Goal: Transaction & Acquisition: Purchase product/service

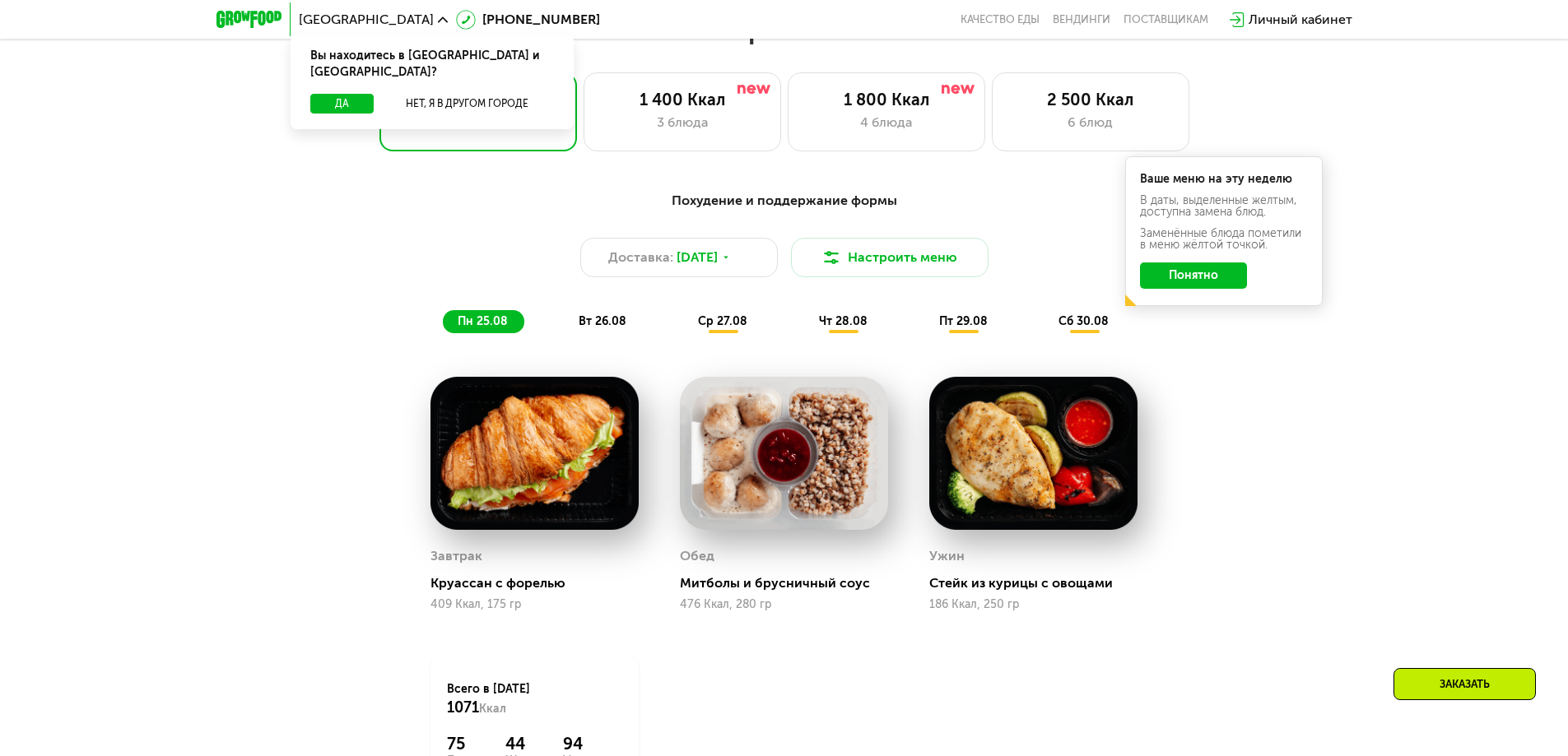
scroll to position [905, 0]
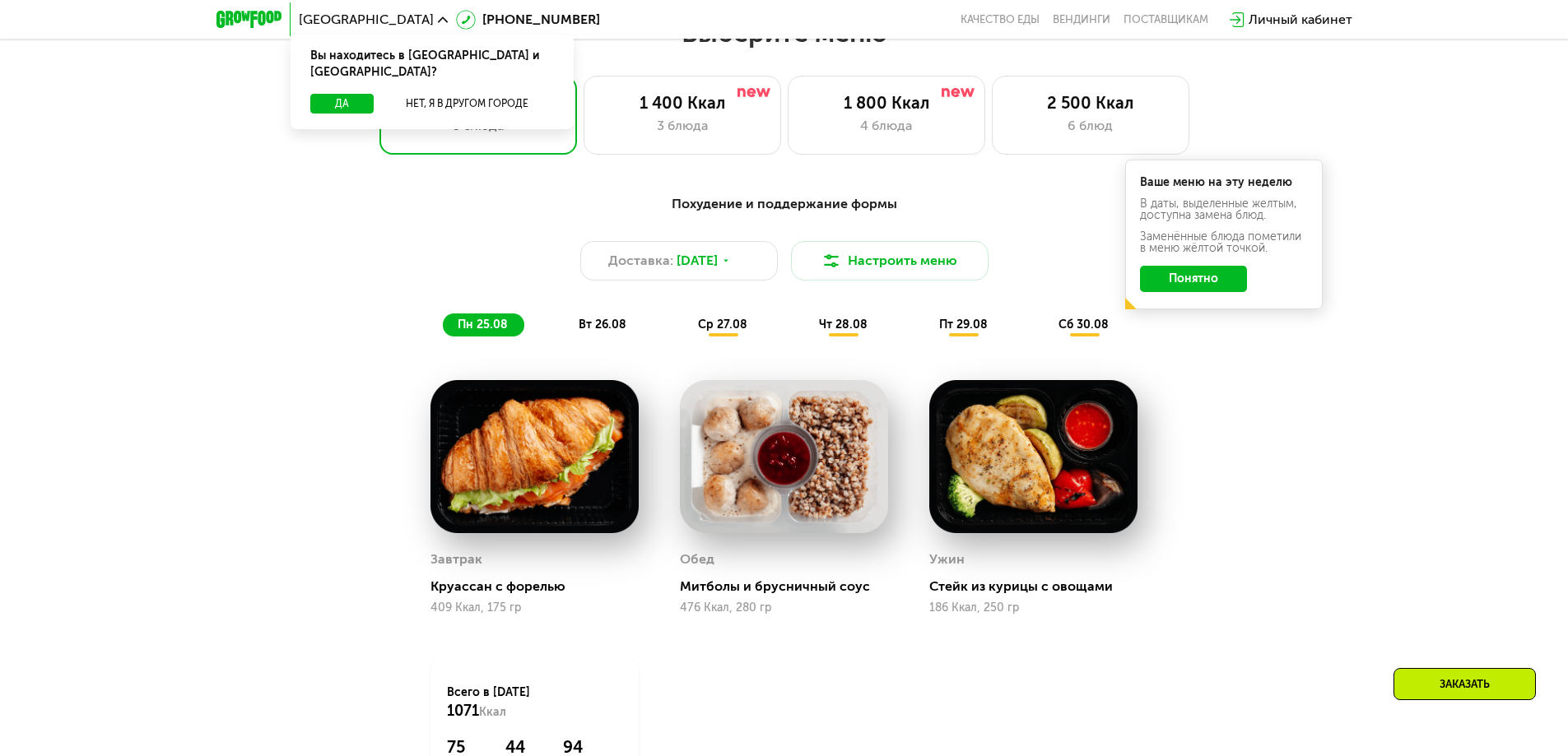
click at [1172, 276] on button "Понятно" at bounding box center [1193, 279] width 107 height 26
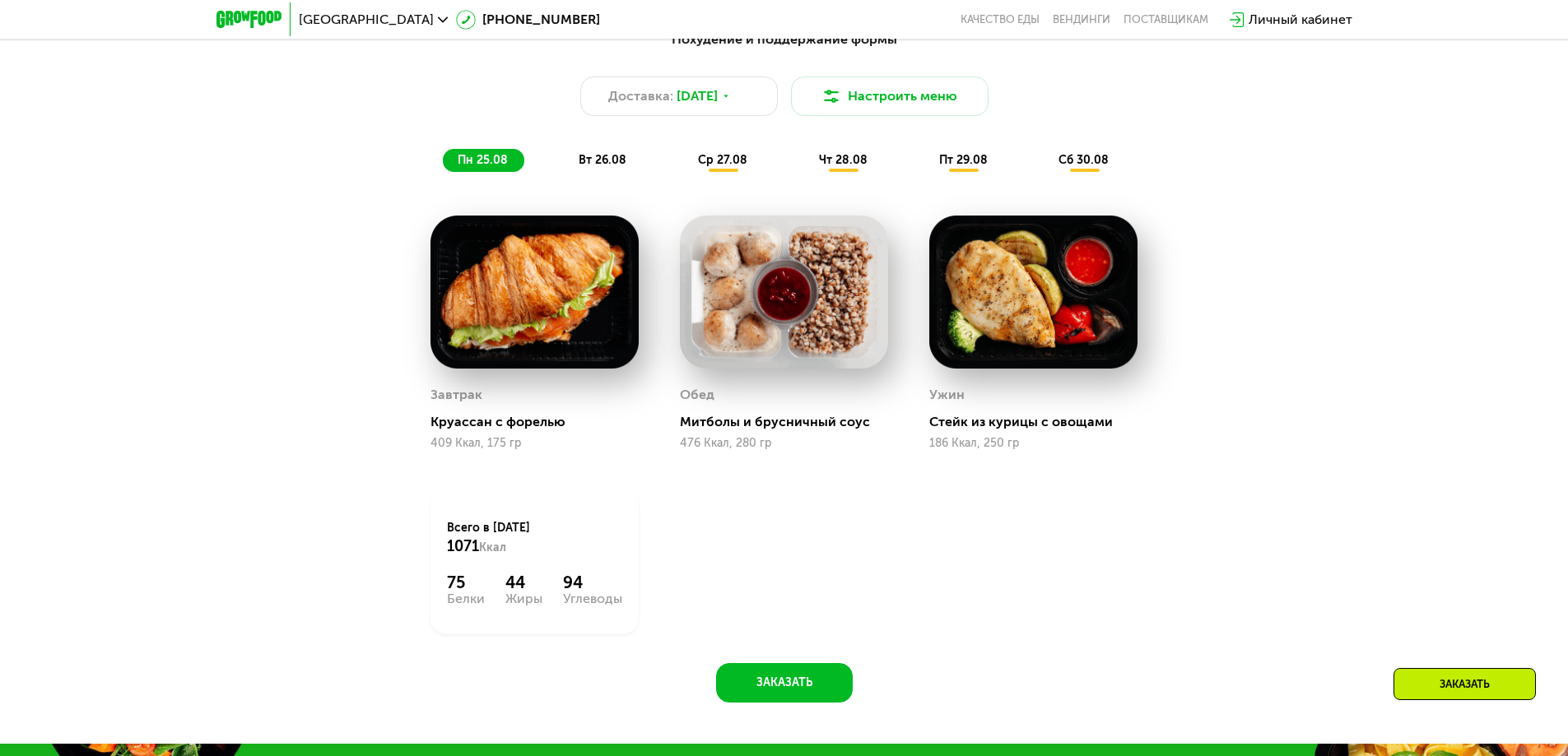
scroll to position [987, 0]
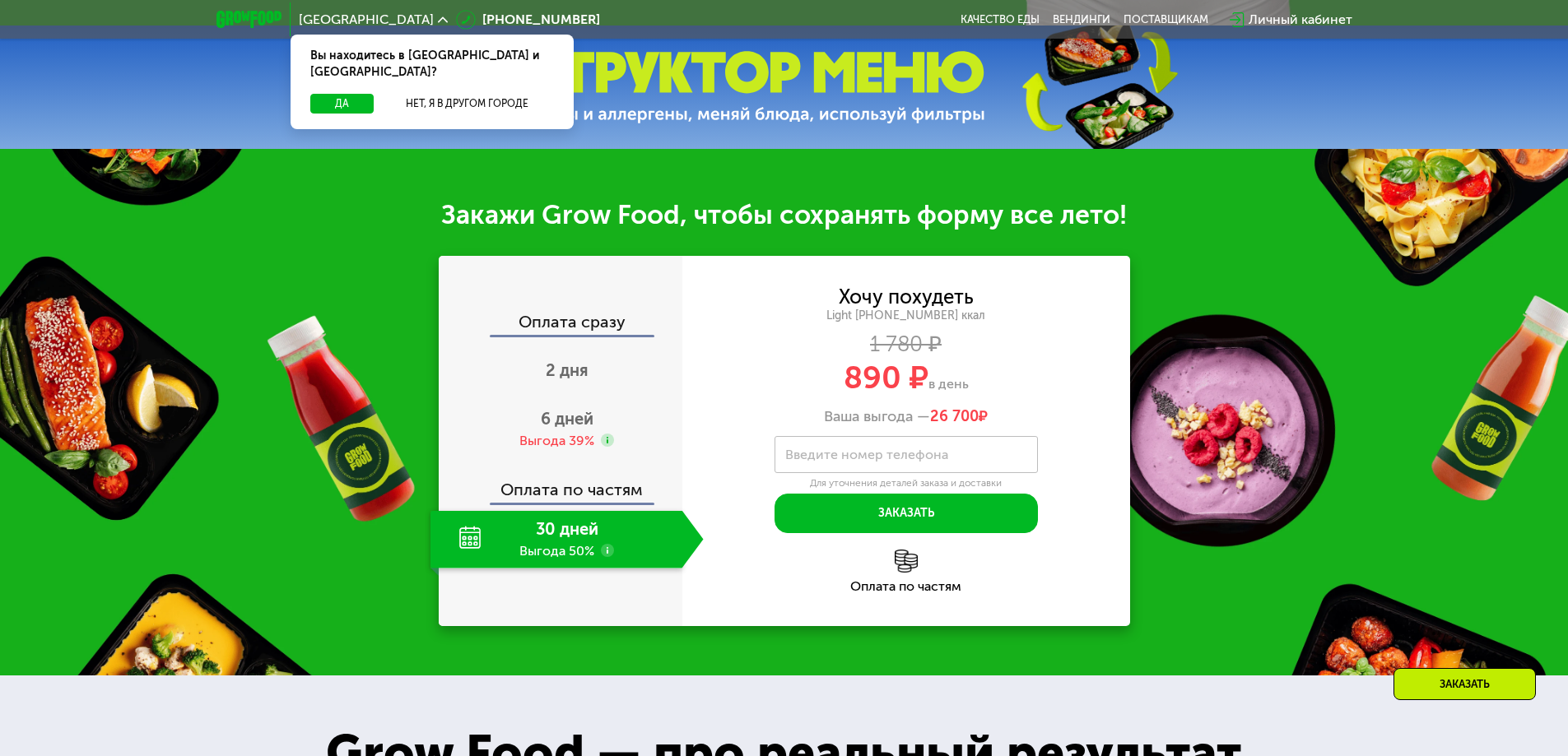
scroll to position [740, 0]
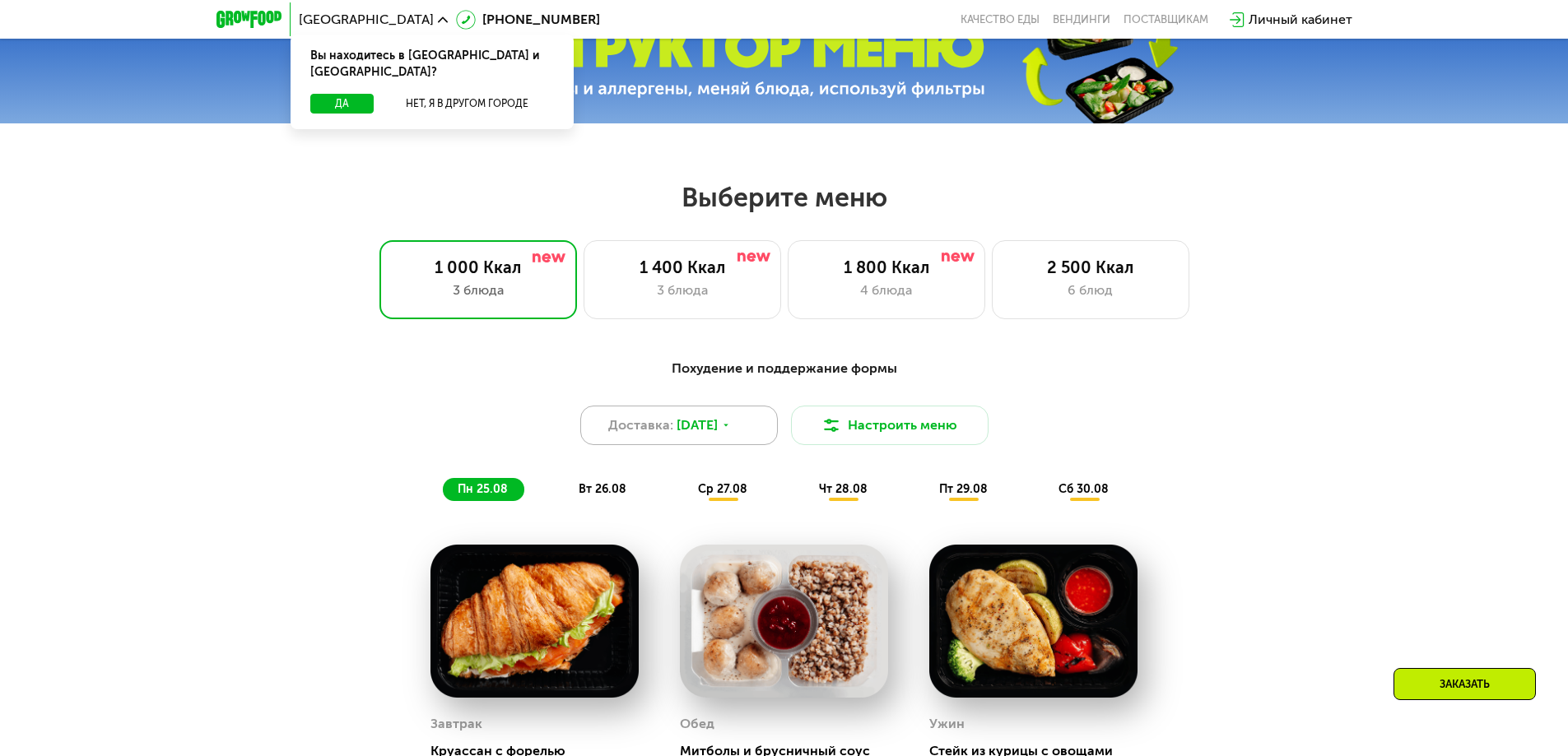
click at [745, 444] on div "Доставка: 23 авг, сб" at bounding box center [679, 425] width 198 height 40
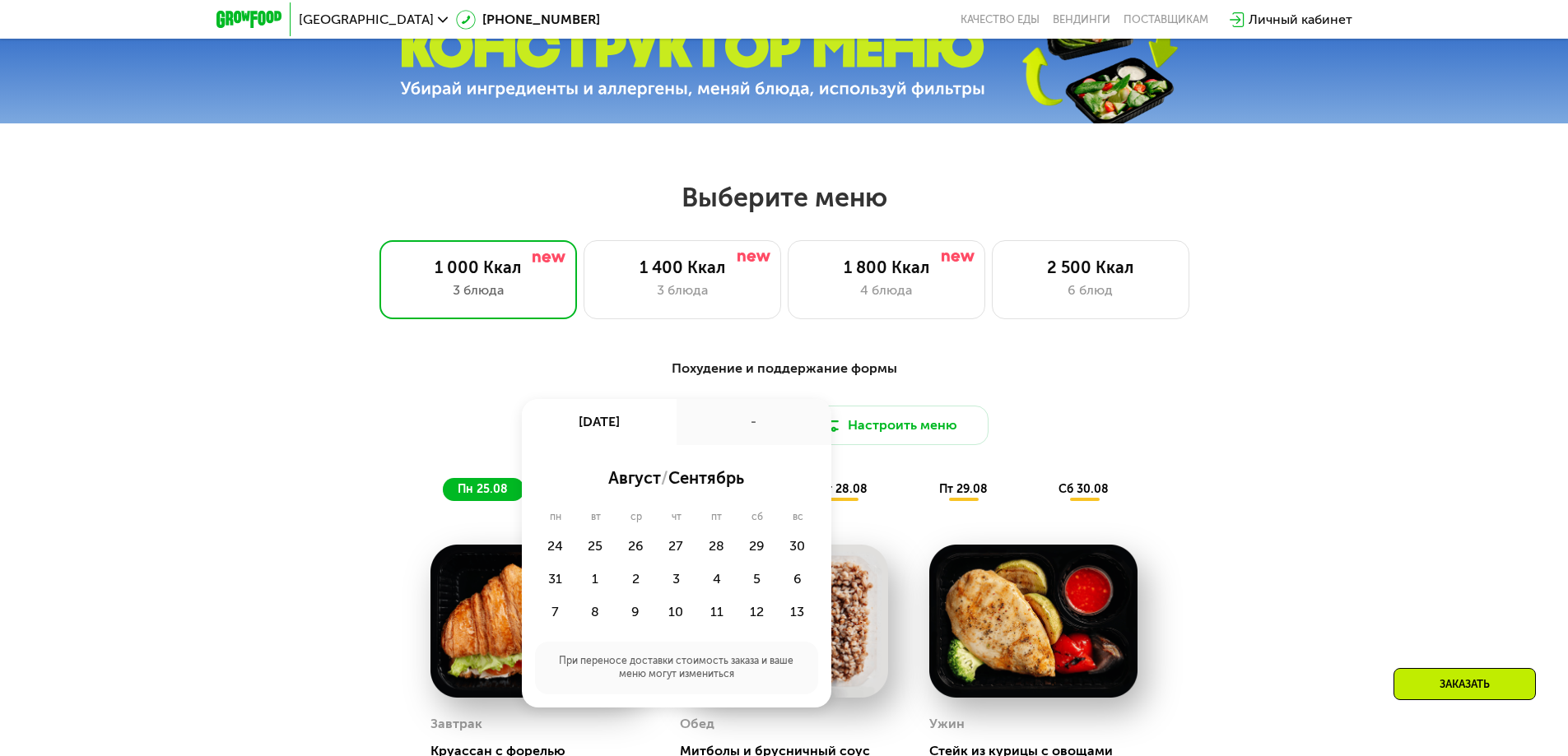
click at [1091, 327] on div "Выберите меню 1 000 Ккал 3 блюда 1 400 Ккал 3 блюда 1 800 Ккал 4 блюда 2 500 Кк…" at bounding box center [784, 627] width 1568 height 892
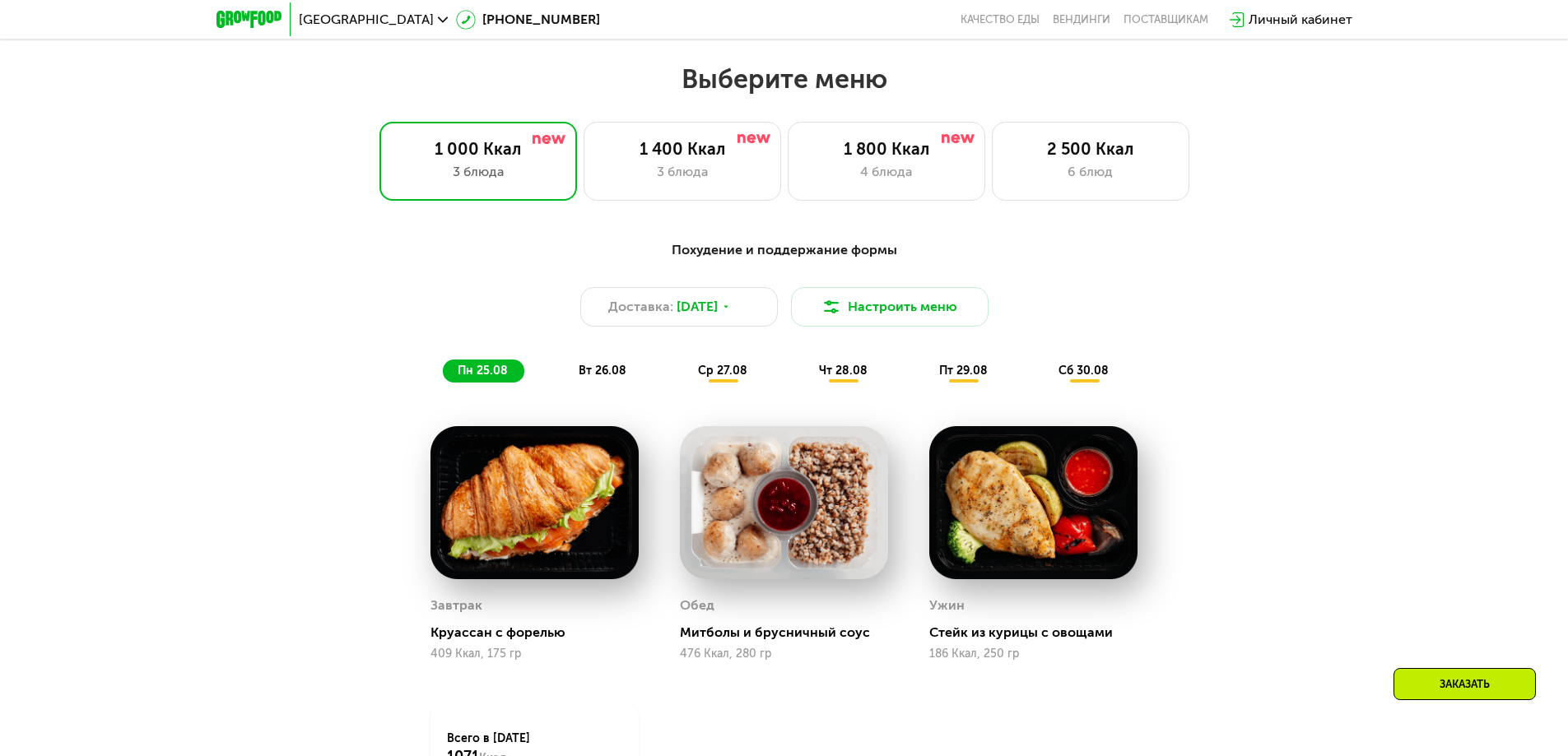
scroll to position [823, 0]
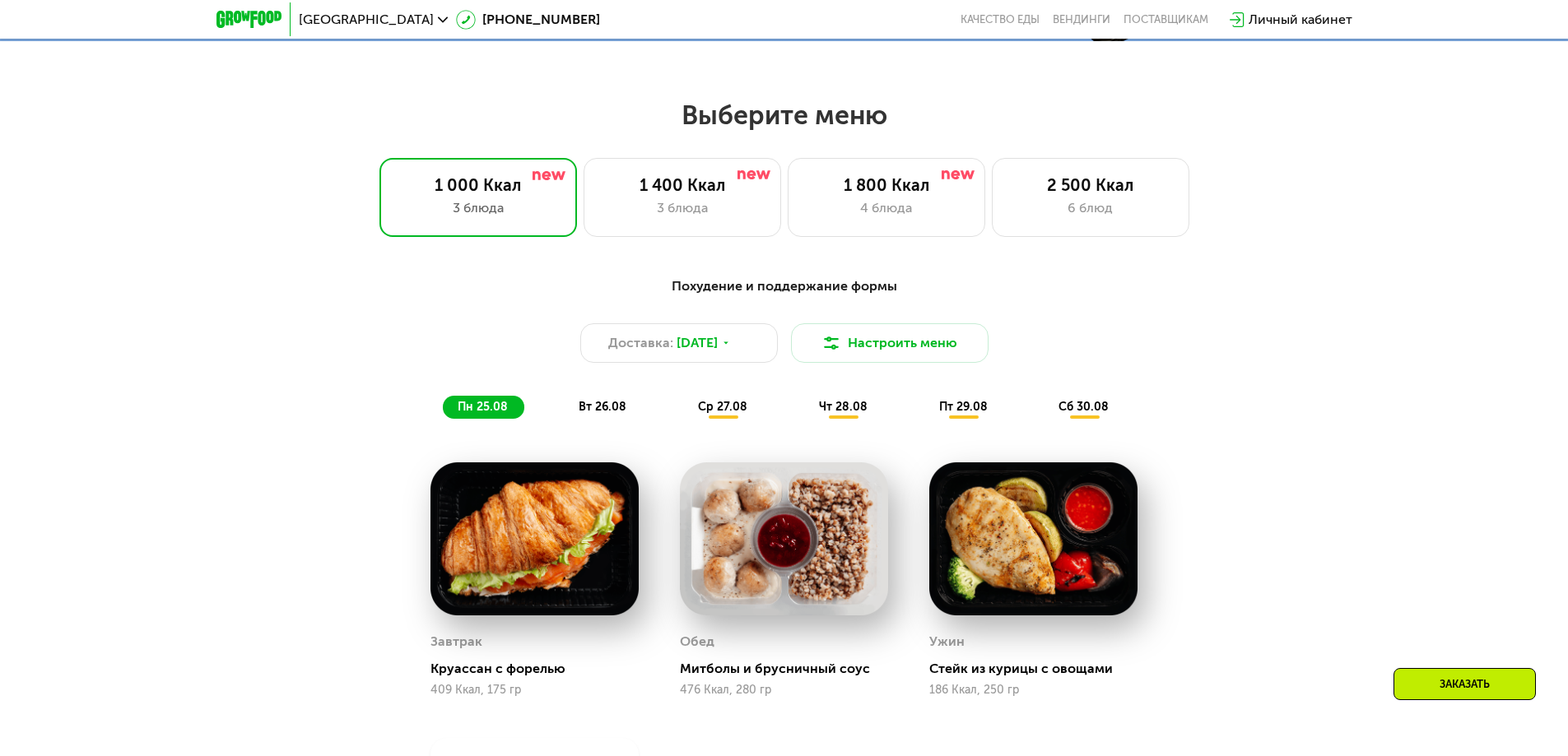
click at [558, 592] on img at bounding box center [534, 539] width 208 height 154
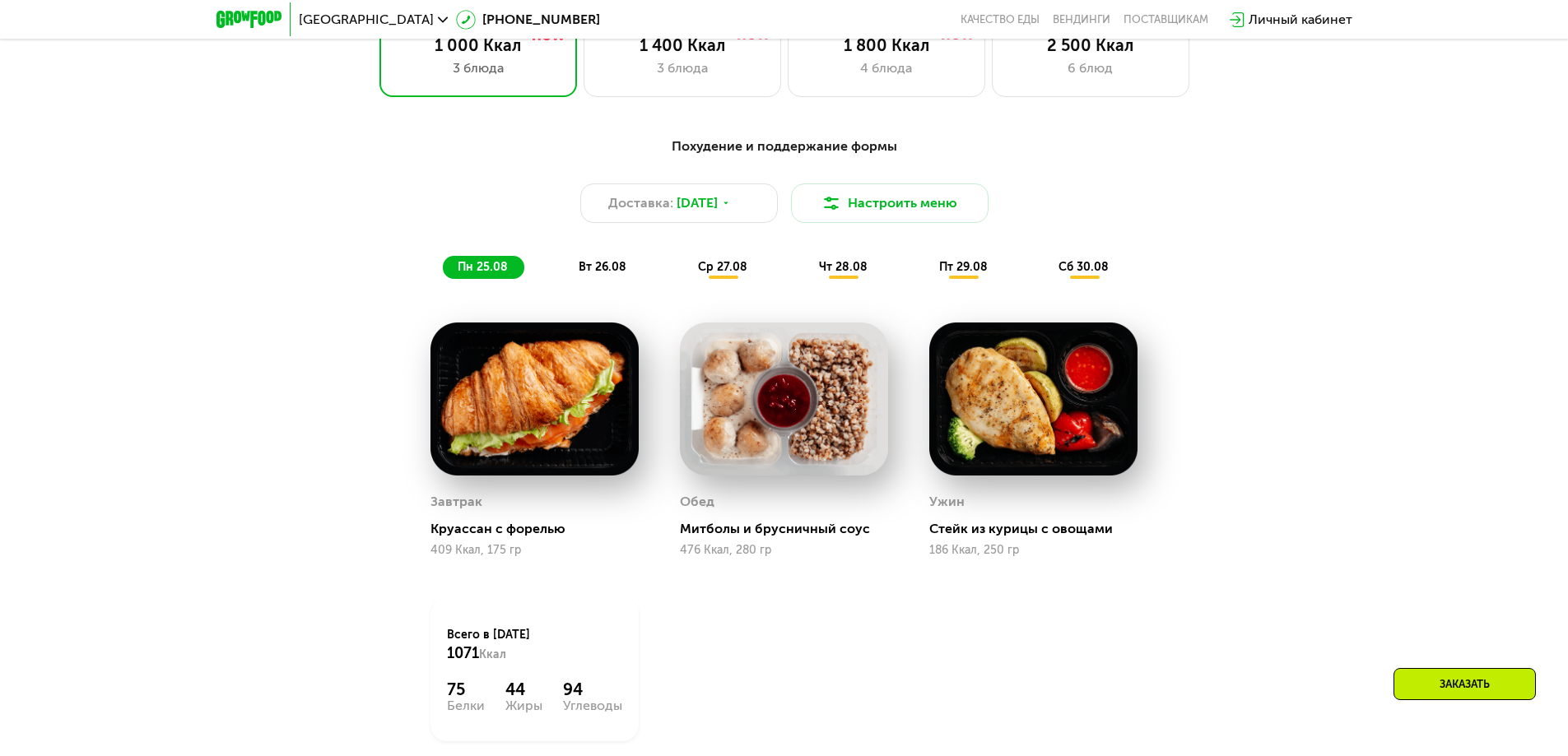
scroll to position [740, 0]
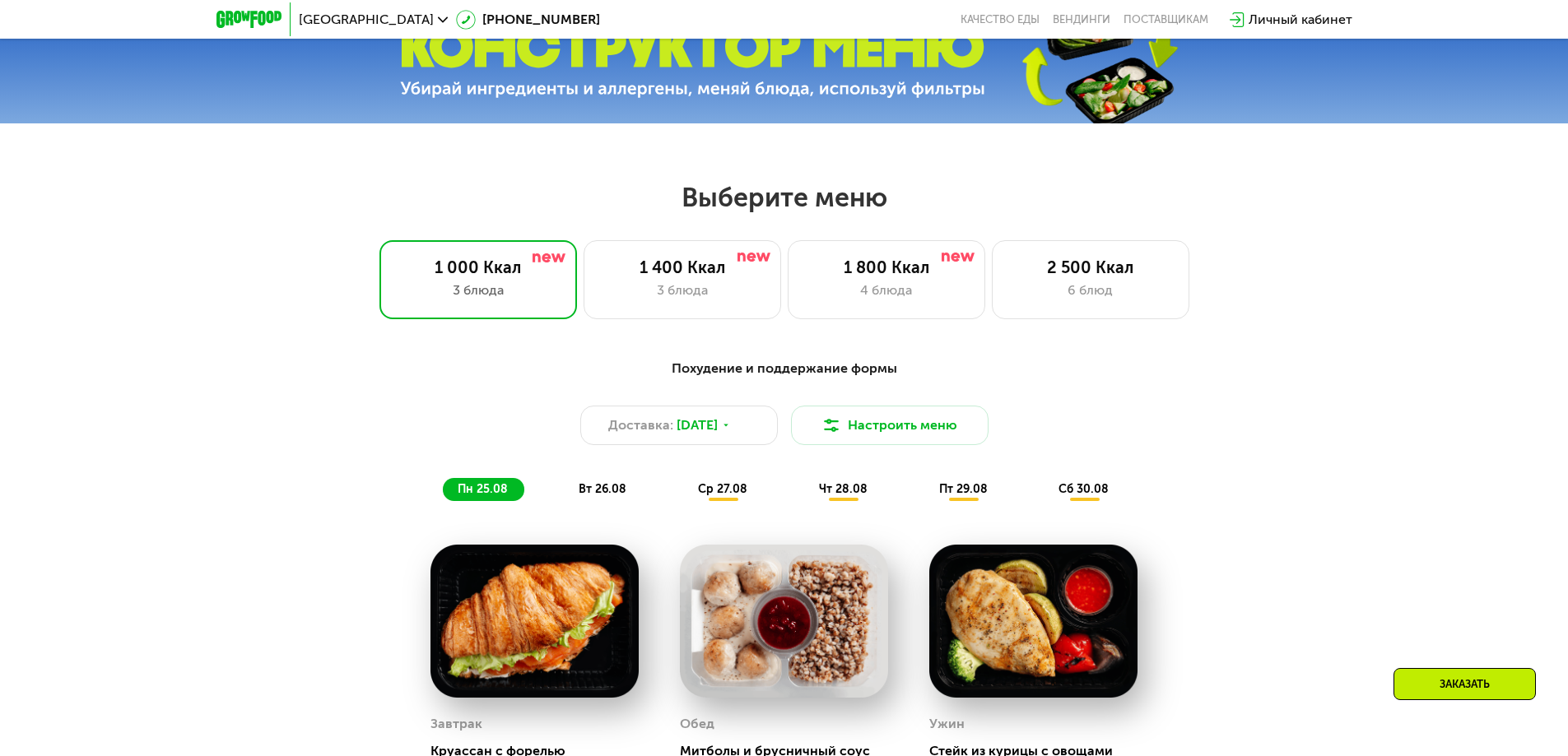
click at [1283, 329] on div "Выберите меню 1 000 Ккал 3 блюда 1 400 Ккал 3 блюда 1 800 Ккал 4 блюда 2 500 Кк…" at bounding box center [784, 627] width 1568 height 892
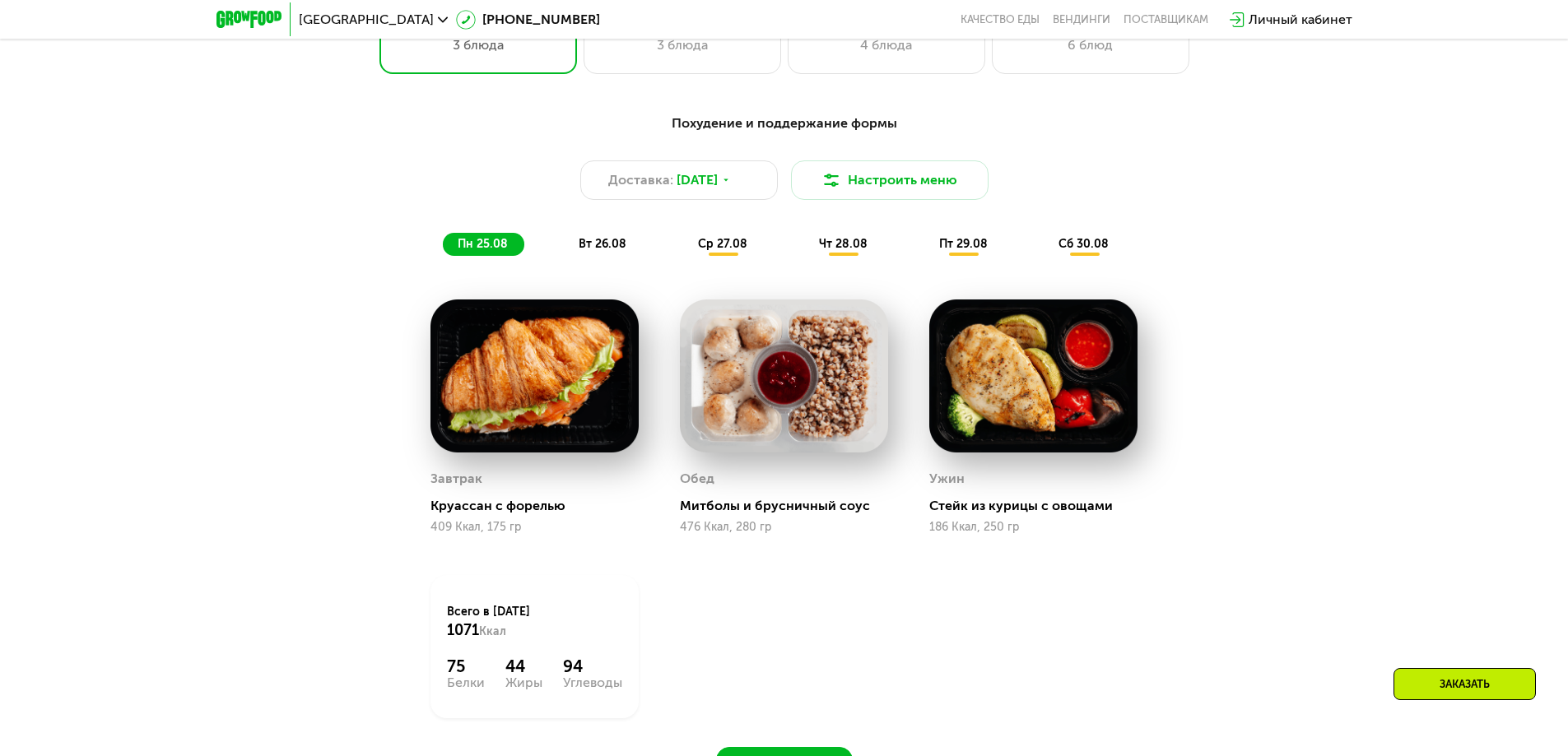
scroll to position [987, 0]
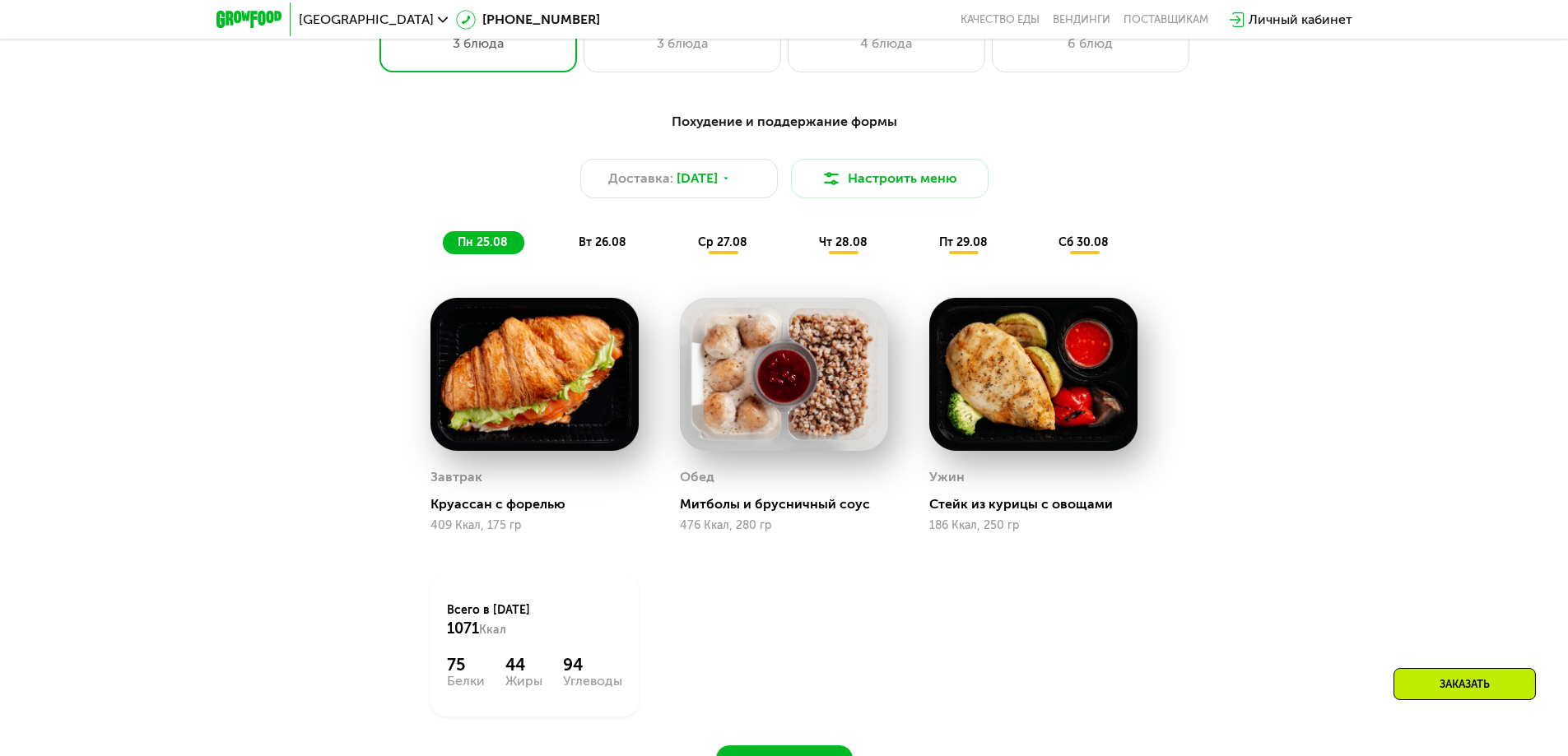
click at [611, 246] on span "вт 26.08" at bounding box center [602, 243] width 47 height 14
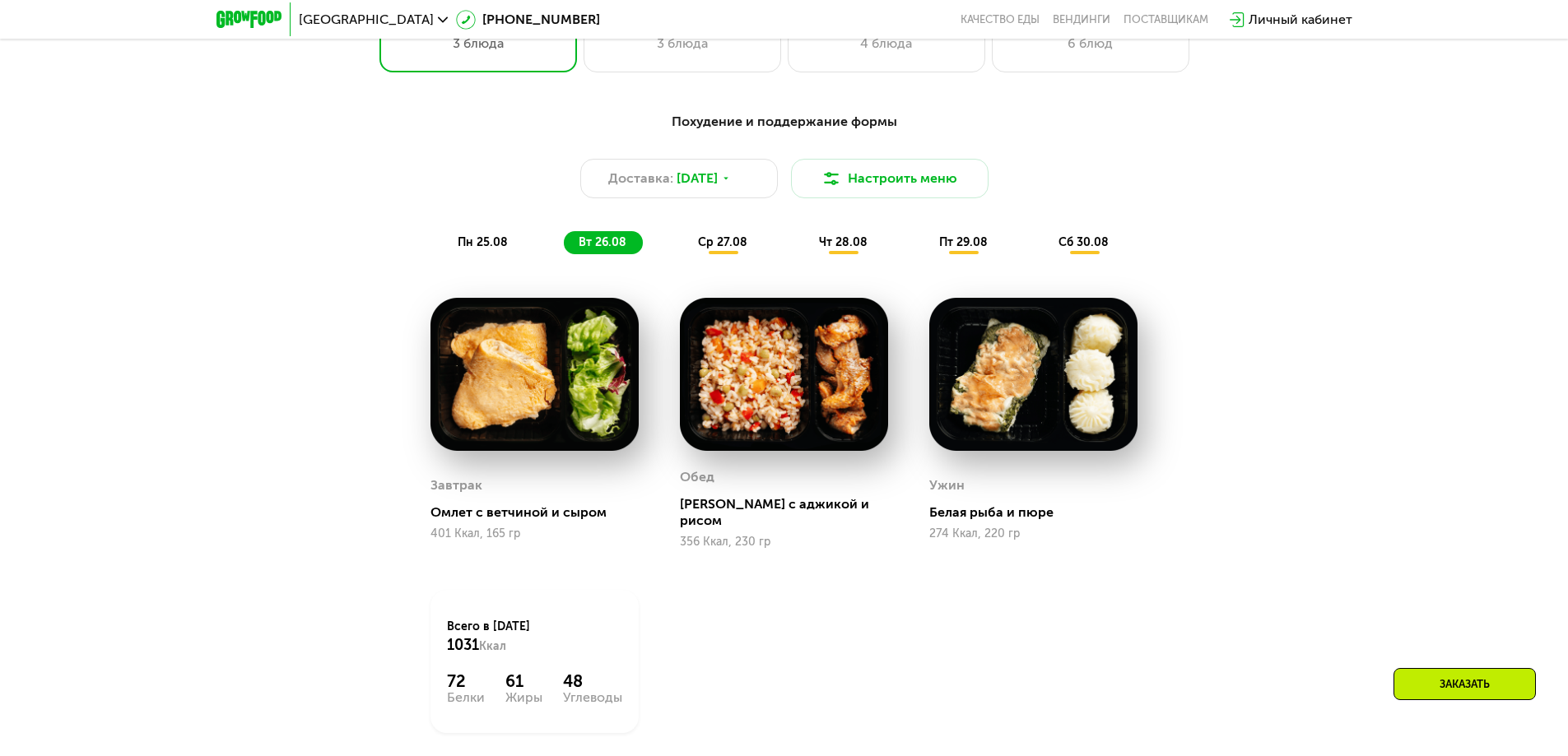
click at [804, 244] on div "ср 27.08" at bounding box center [843, 243] width 80 height 23
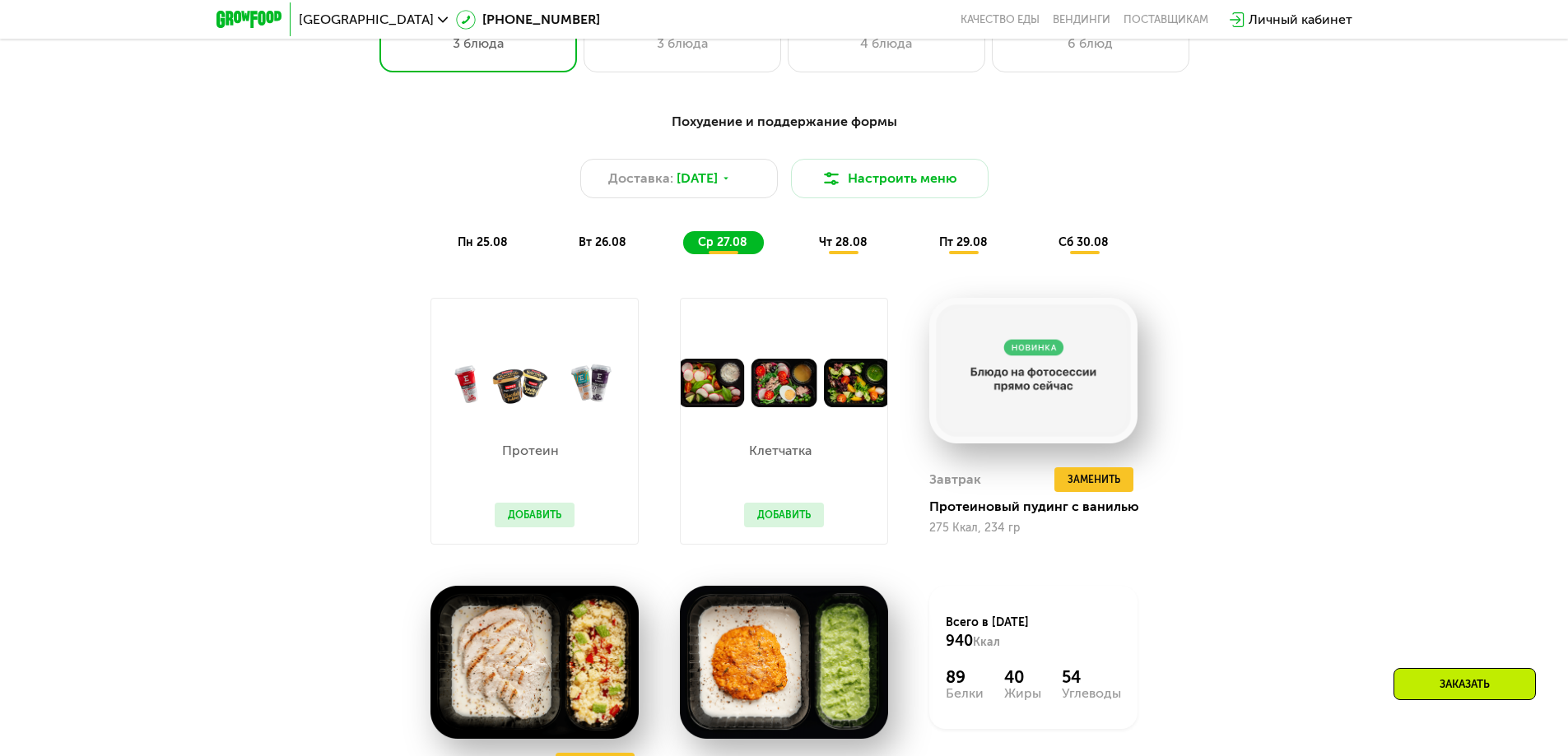
click at [557, 519] on button "Добавить" at bounding box center [534, 515] width 80 height 25
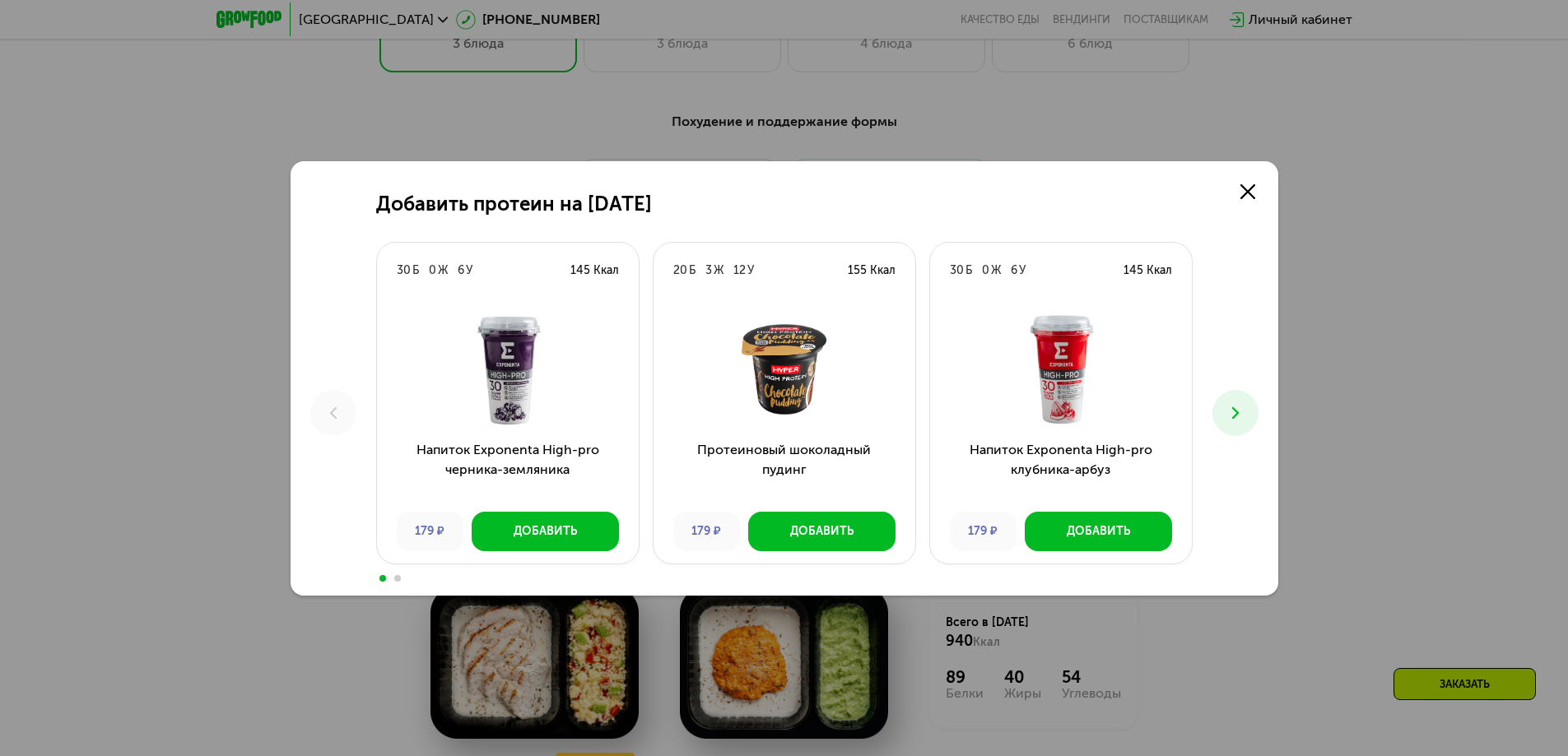
click at [1461, 276] on div "Добавить протеин на 27 августа 30 Б 0 Ж 6 У 145 Ккал Напиток Exponenta High-pro…" at bounding box center [784, 378] width 1568 height 756
click at [1247, 190] on use at bounding box center [1247, 192] width 15 height 15
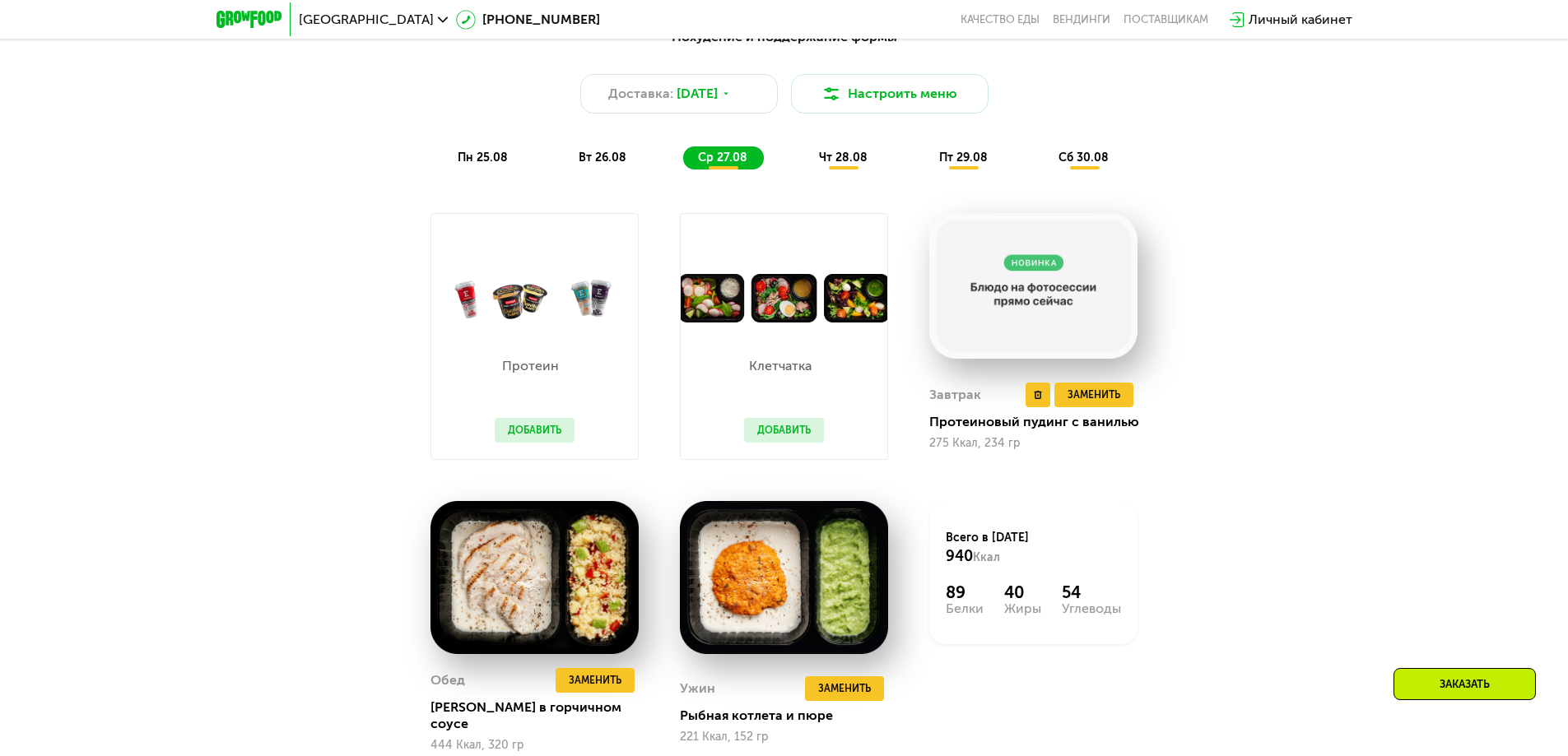
scroll to position [1070, 0]
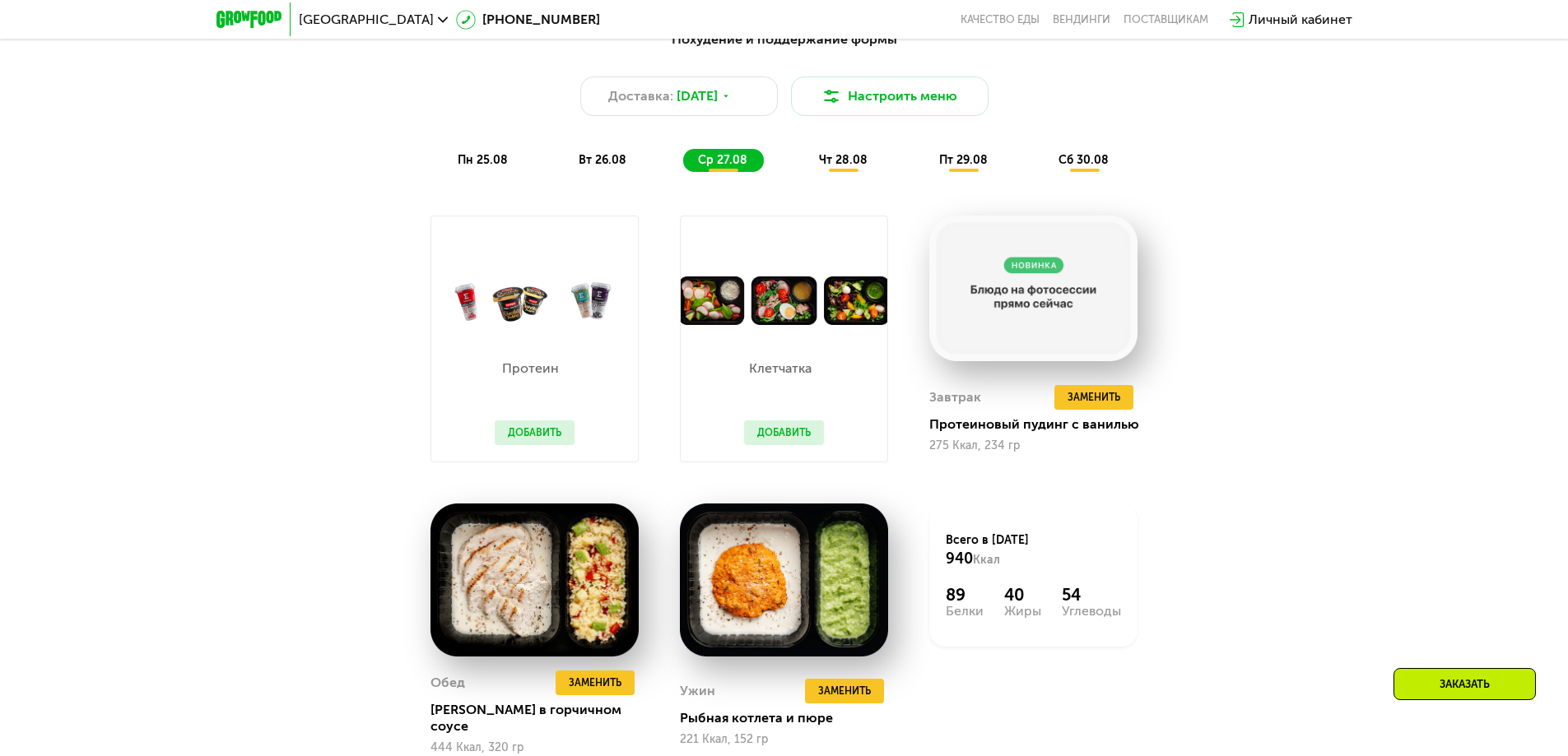
click at [924, 157] on div "чт 28.08" at bounding box center [964, 160] width 80 height 23
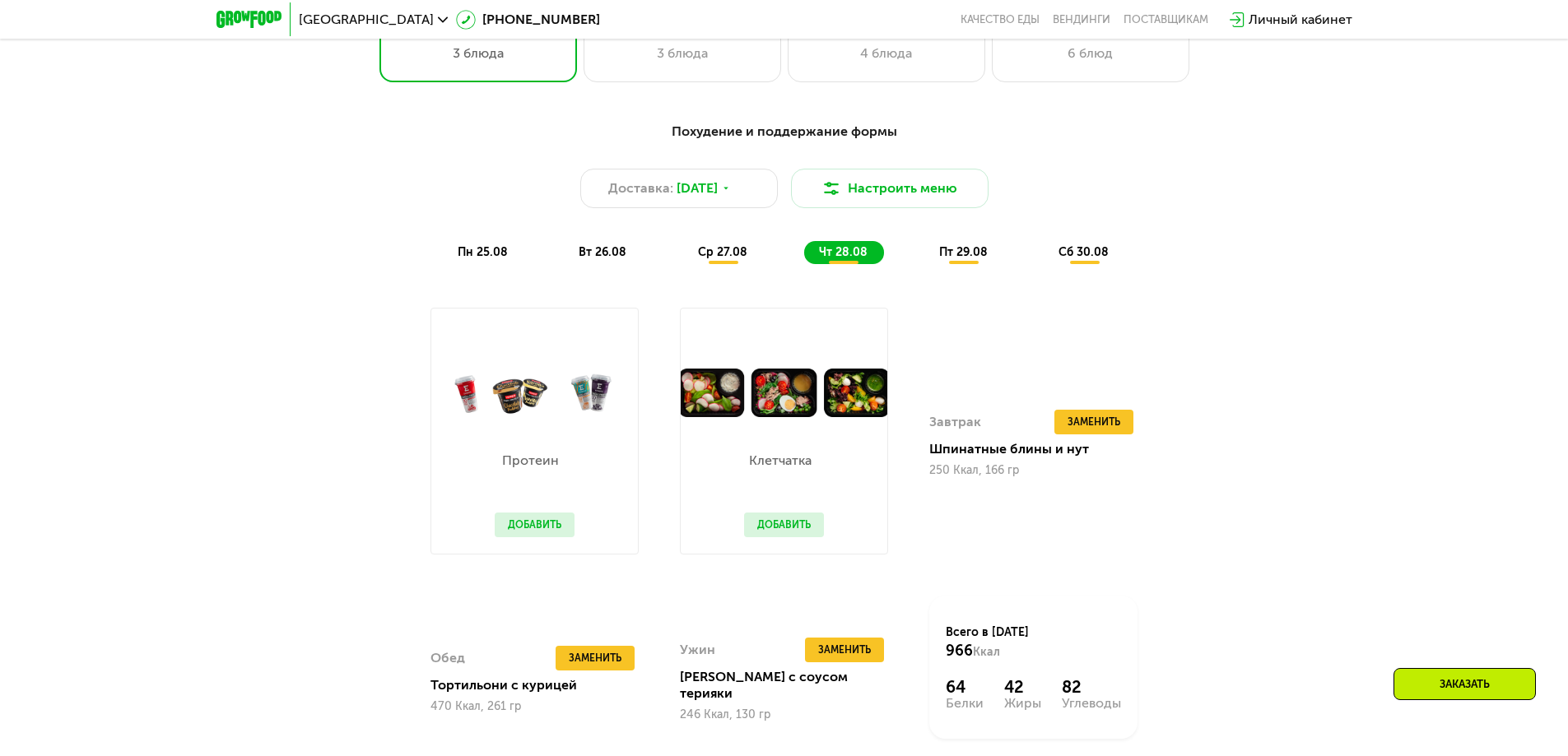
scroll to position [905, 0]
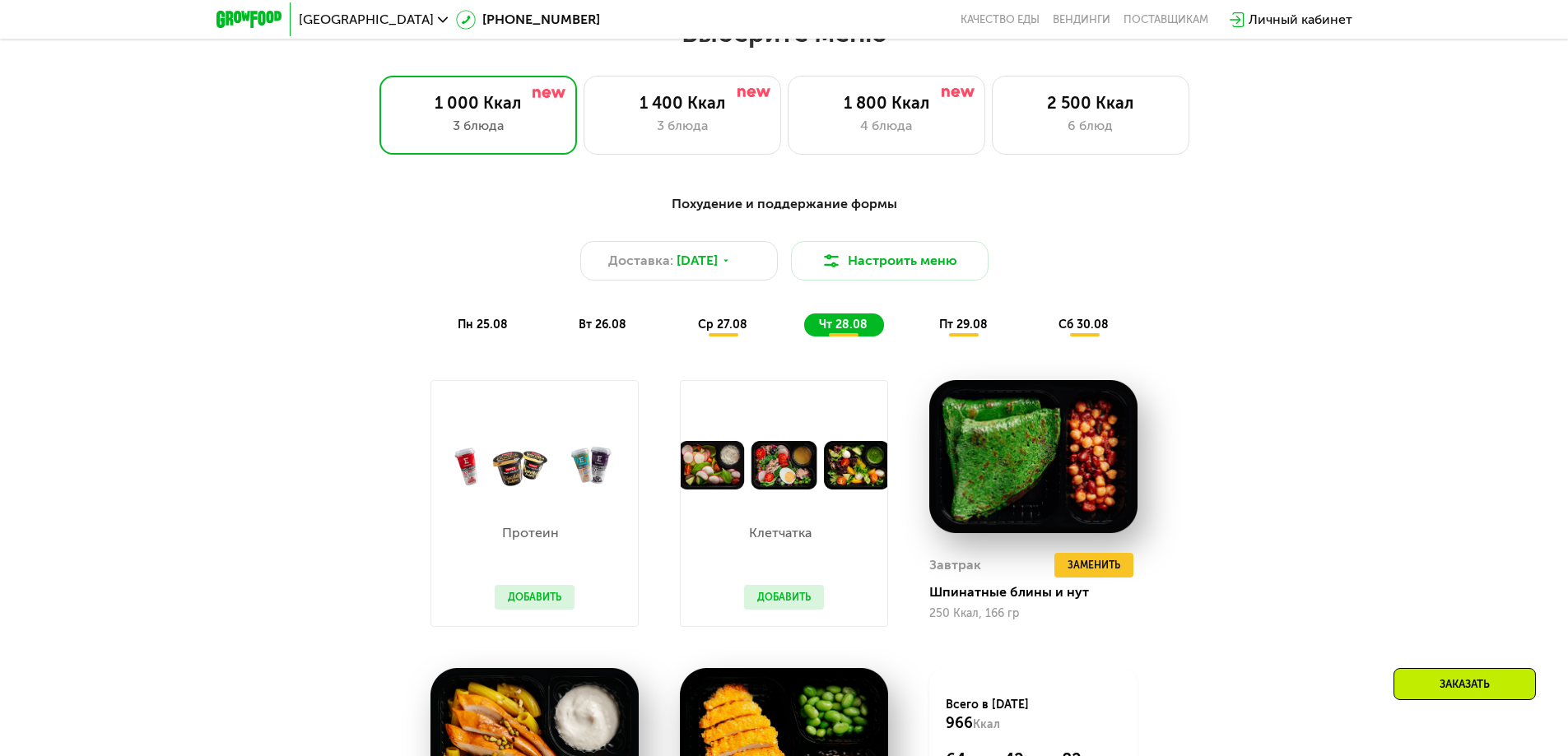
click at [975, 328] on span "пт 29.08" at bounding box center [963, 324] width 48 height 14
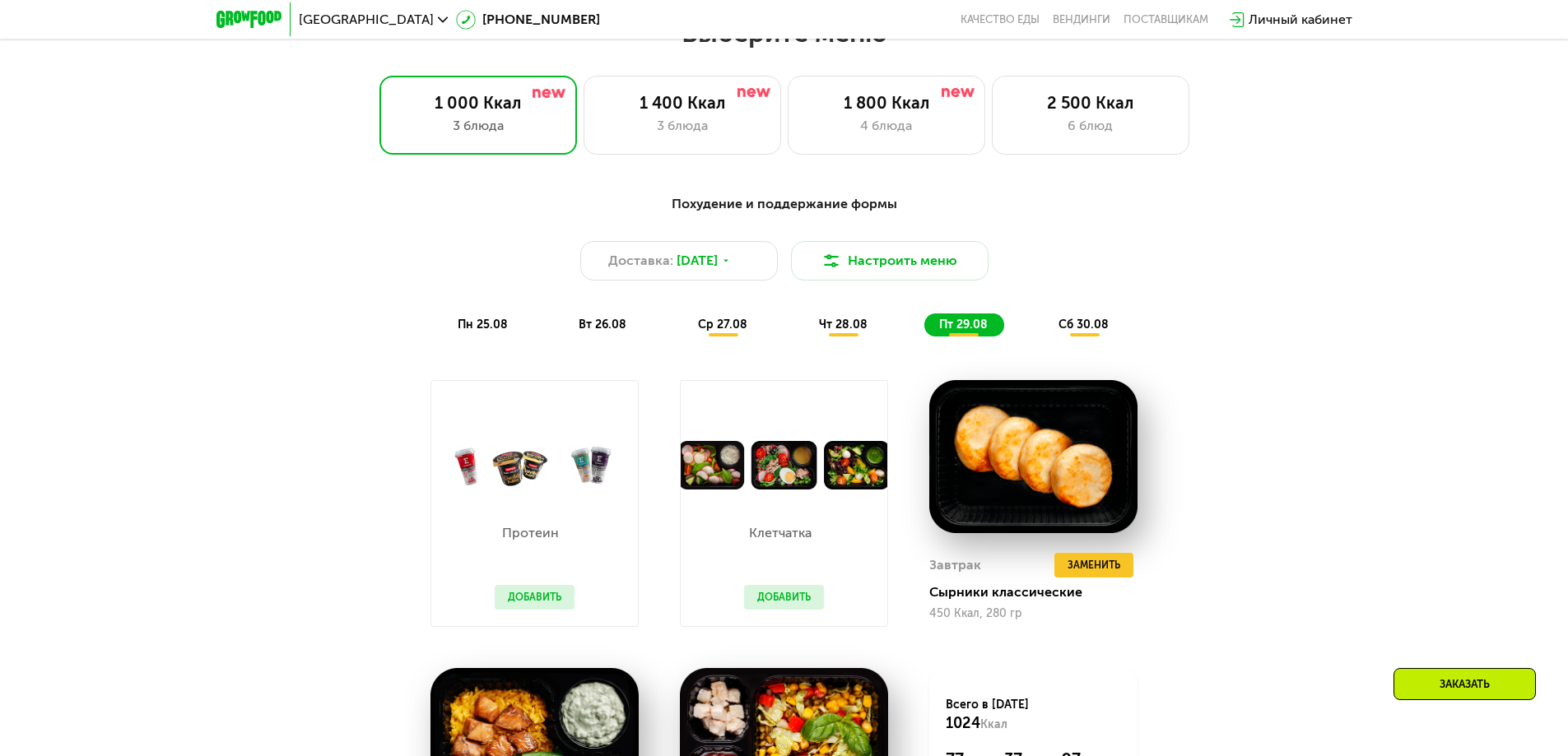
click at [1099, 329] on span "сб 30.08" at bounding box center [1083, 324] width 50 height 14
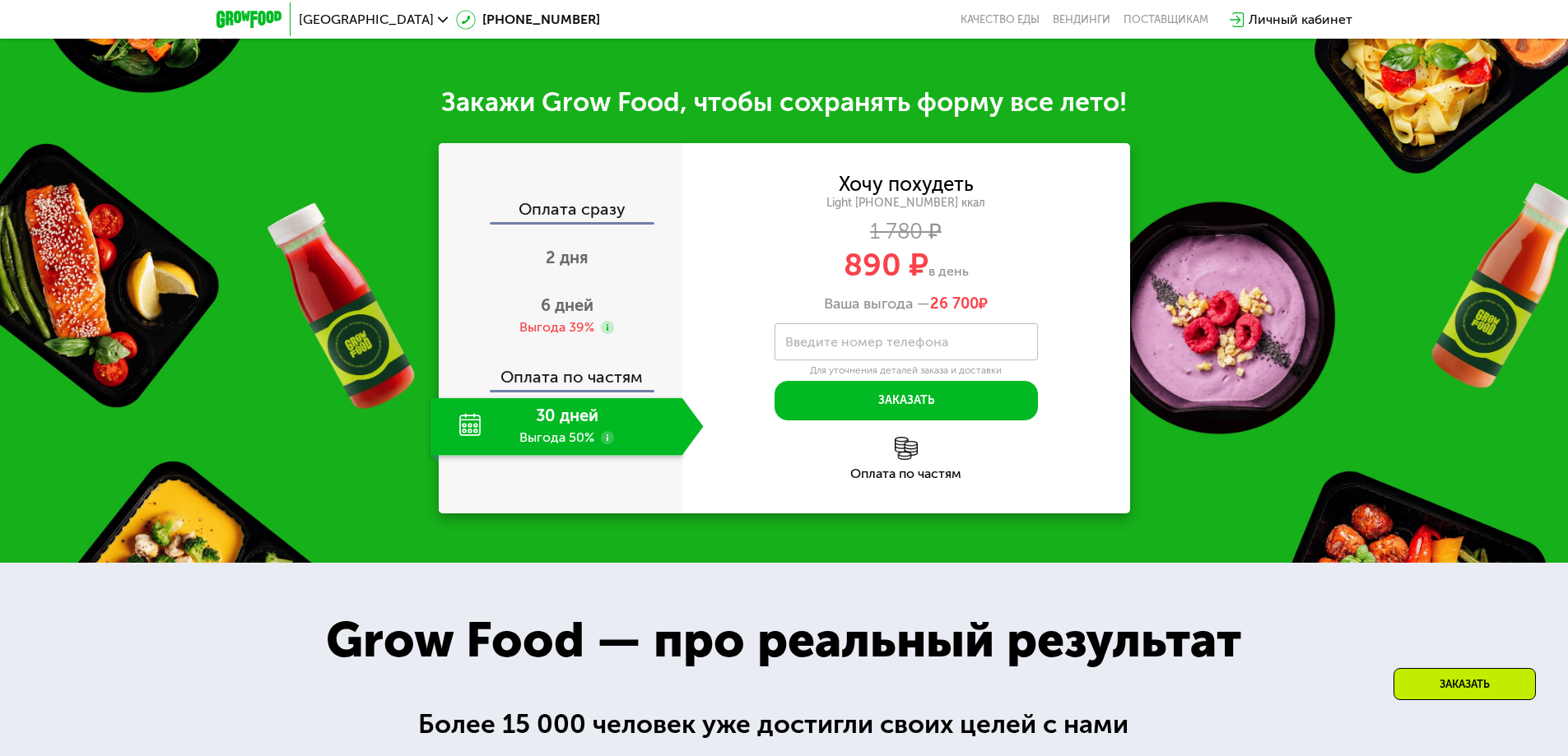
scroll to position [1810, 0]
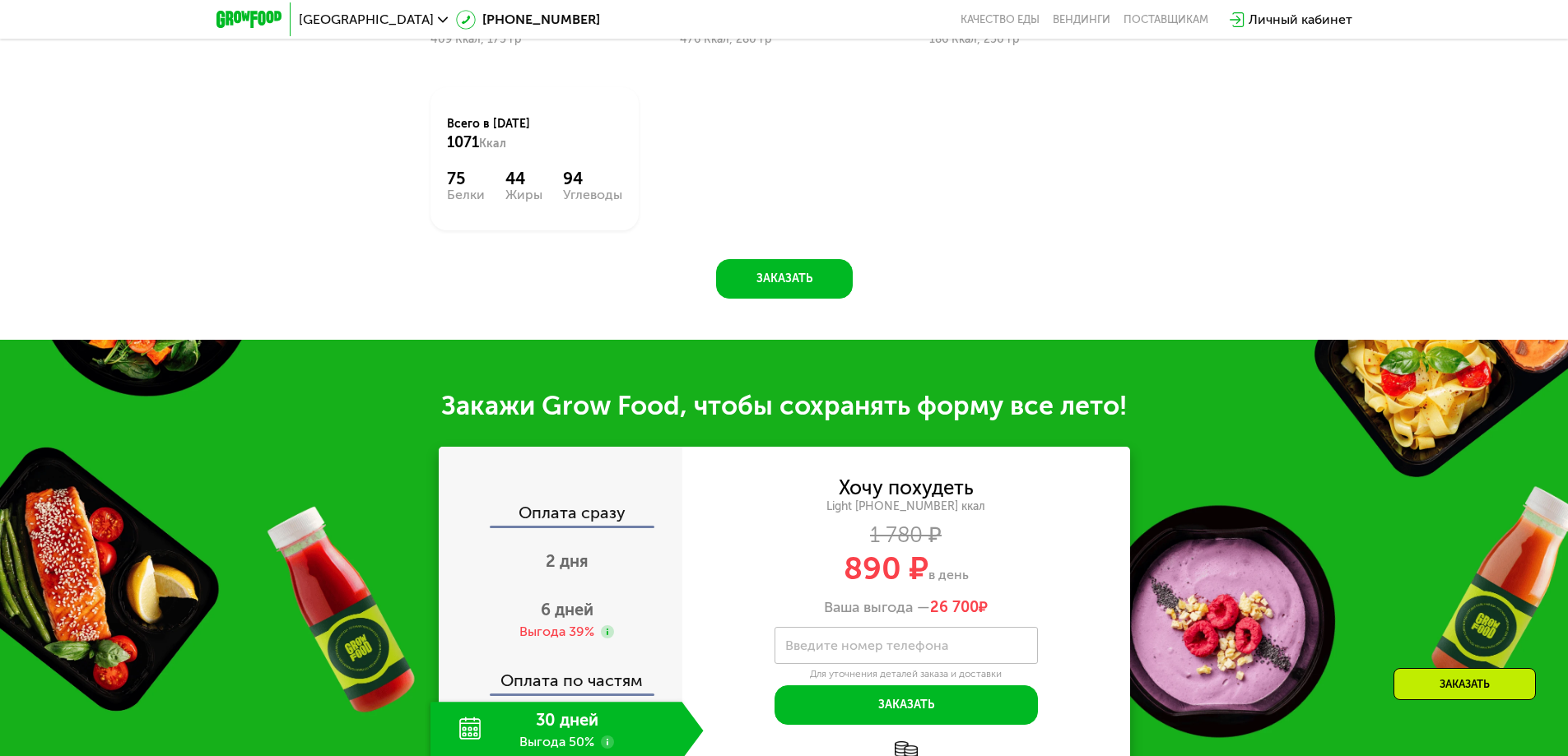
scroll to position [1481, 0]
